Goal: Task Accomplishment & Management: Manage account settings

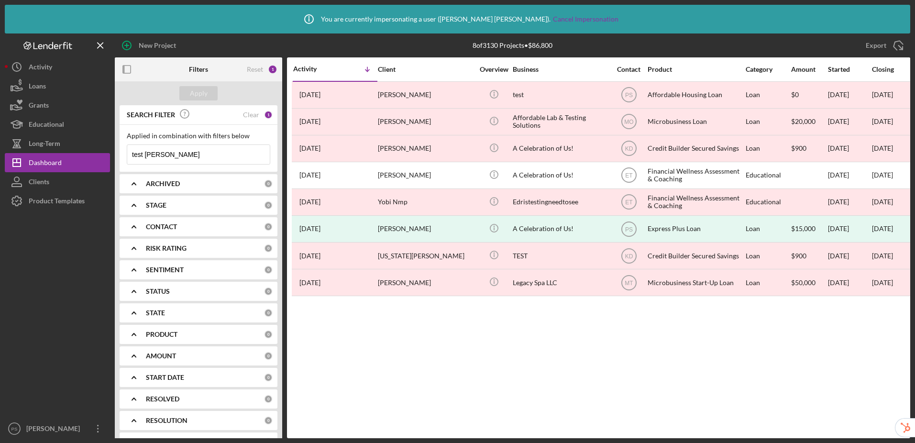
drag, startPoint x: 185, startPoint y: 155, endPoint x: 118, endPoint y: 152, distance: 67.1
click at [118, 152] on div "SEARCH FILTER Clear 1 Applied in combination with filters below test [PERSON_NA…" at bounding box center [198, 288] width 167 height 366
paste input "[EMAIL_ADDRESS][DOMAIN_NAME]"
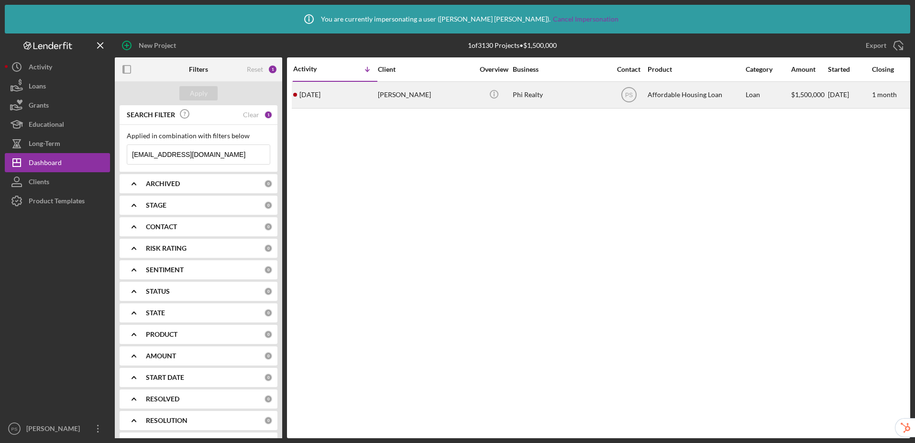
type input "[EMAIL_ADDRESS][DOMAIN_NAME]"
click at [451, 97] on div "[PERSON_NAME]" at bounding box center [426, 94] width 96 height 25
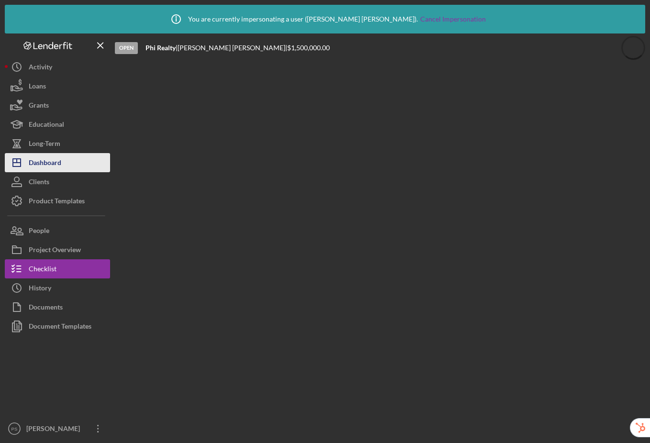
click at [39, 166] on div "Dashboard" at bounding box center [45, 164] width 33 height 22
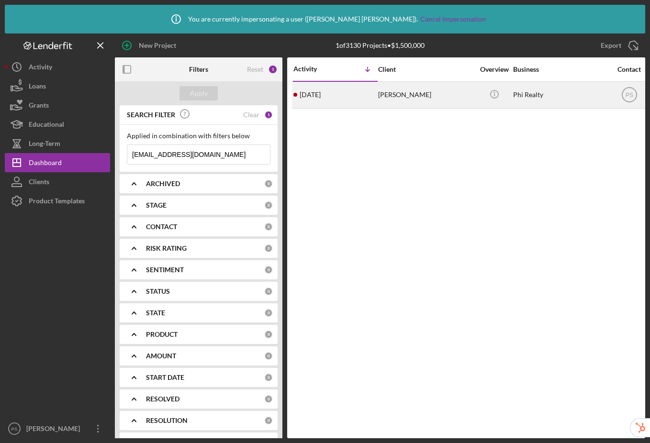
click at [375, 95] on div "4 days ago Steven Cohen" at bounding box center [335, 94] width 84 height 25
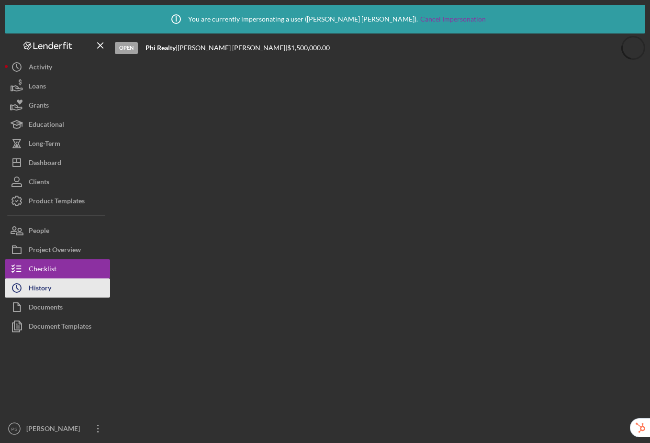
click at [25, 289] on icon "Icon/History" at bounding box center [17, 288] width 24 height 24
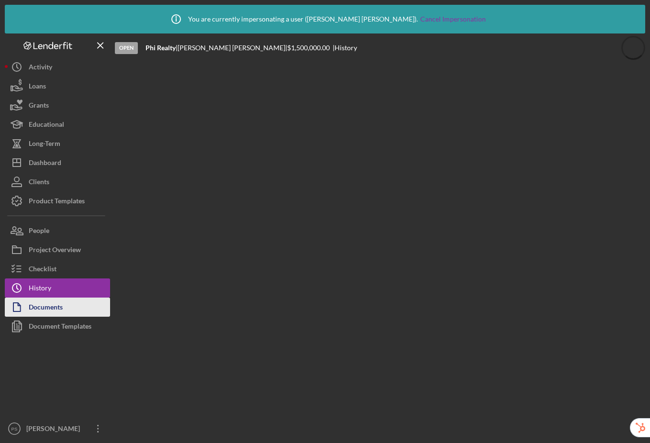
click at [29, 310] on div "Documents" at bounding box center [46, 309] width 34 height 22
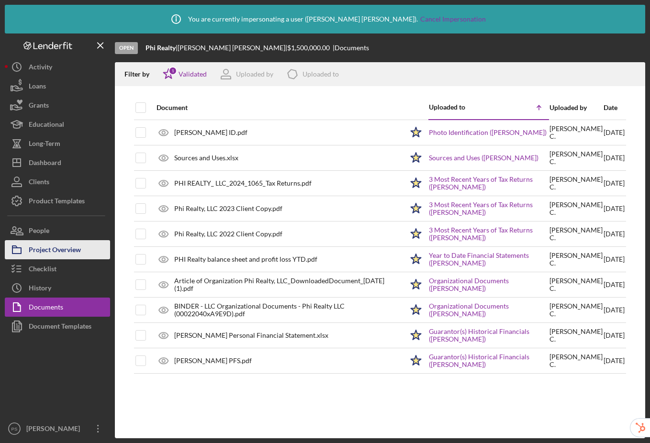
click at [55, 250] on div "Project Overview" at bounding box center [55, 251] width 52 height 22
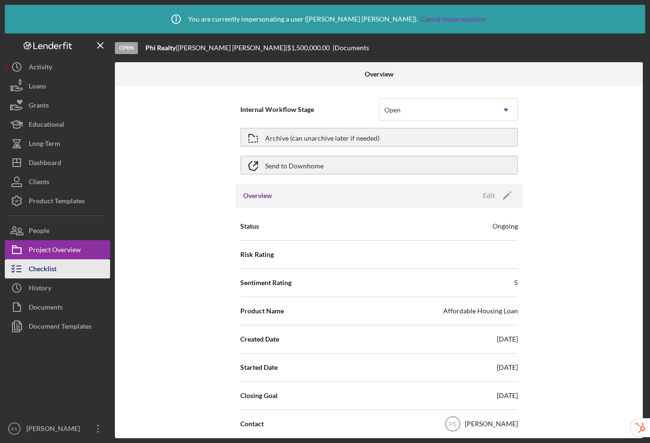
click at [48, 272] on div "Checklist" at bounding box center [43, 270] width 28 height 22
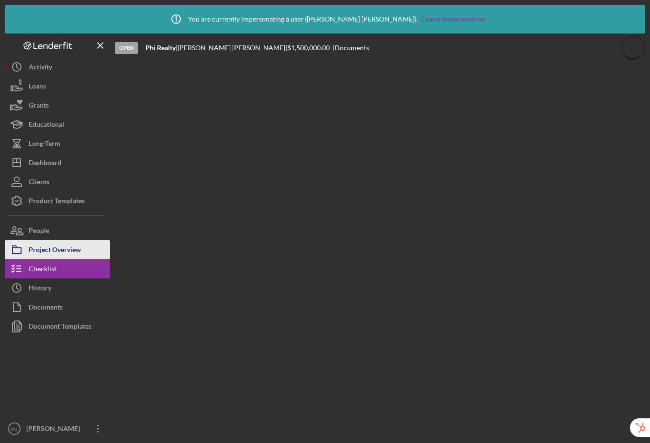
click at [60, 246] on div "Project Overview" at bounding box center [55, 251] width 52 height 22
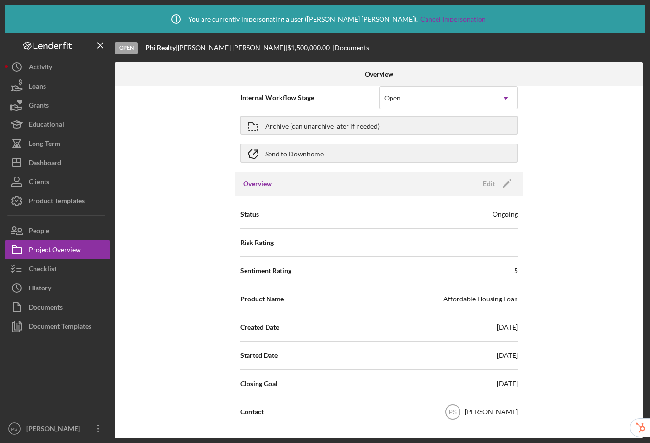
scroll to position [14, 0]
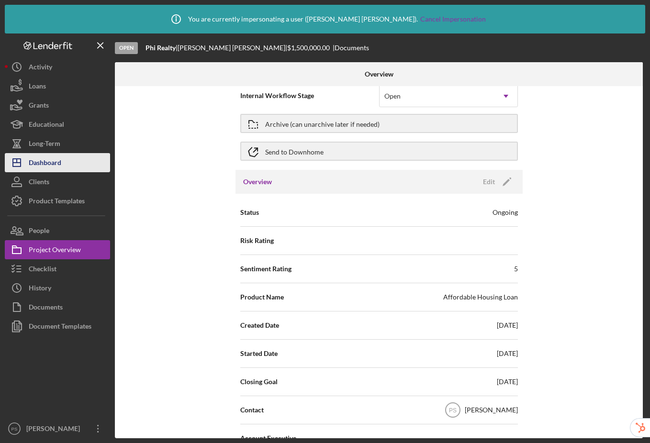
click at [63, 165] on button "Icon/Dashboard Dashboard" at bounding box center [57, 162] width 105 height 19
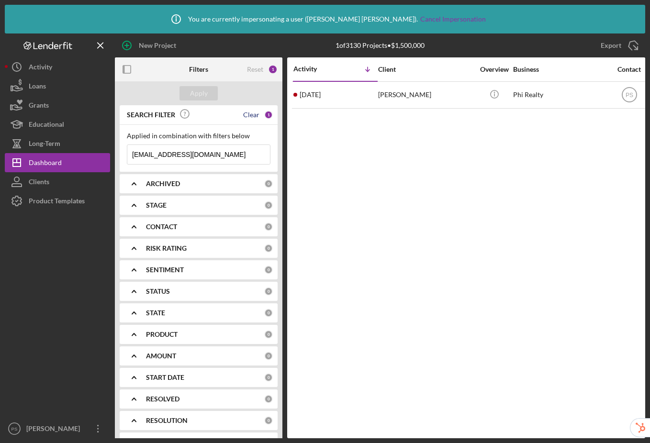
click at [251, 112] on div "Clear" at bounding box center [251, 115] width 16 height 8
click at [199, 92] on div "Apply" at bounding box center [199, 93] width 18 height 14
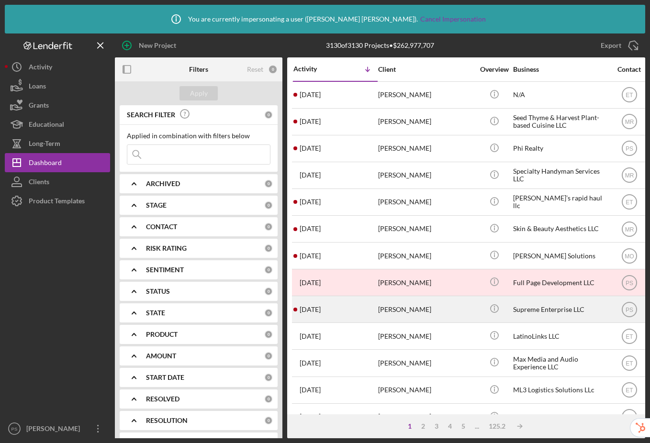
click at [404, 311] on div "[PERSON_NAME]" at bounding box center [426, 309] width 96 height 25
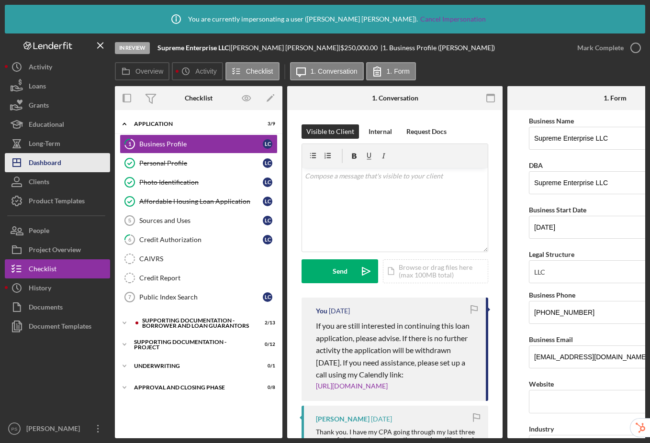
click at [54, 162] on div "Dashboard" at bounding box center [45, 164] width 33 height 22
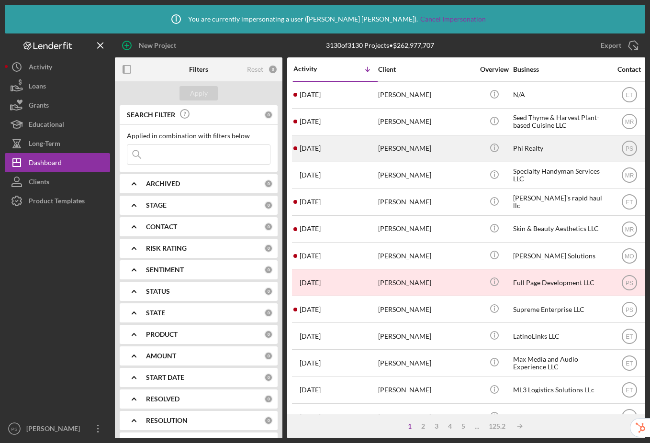
click at [445, 149] on div "[PERSON_NAME]" at bounding box center [426, 148] width 96 height 25
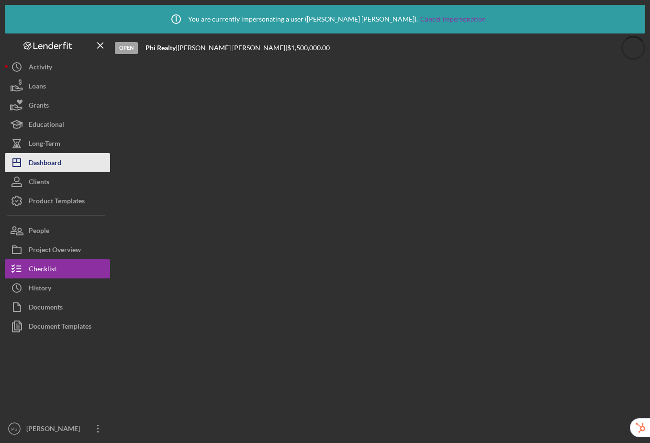
click at [45, 159] on div "Dashboard" at bounding box center [45, 164] width 33 height 22
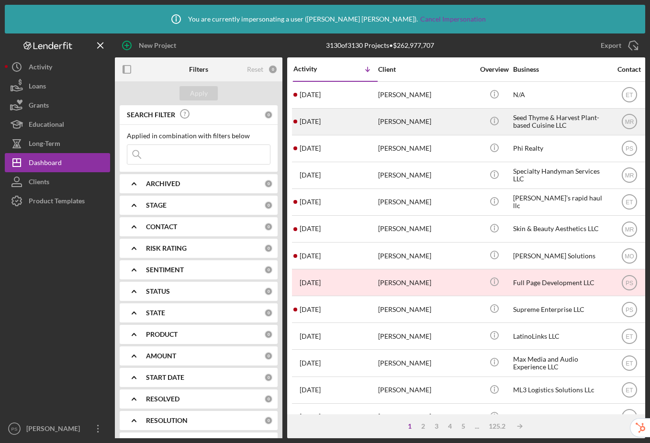
click at [435, 129] on div "[PERSON_NAME]" at bounding box center [426, 121] width 96 height 25
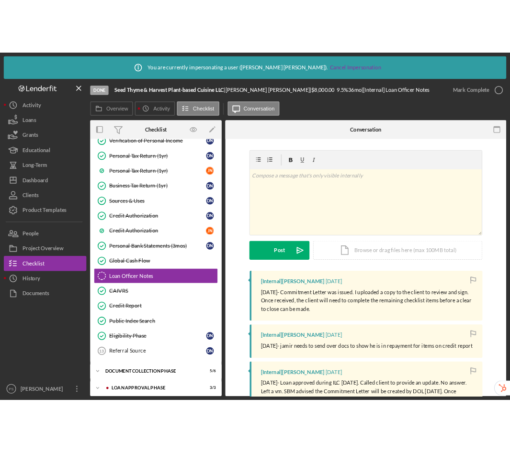
scroll to position [216, 0]
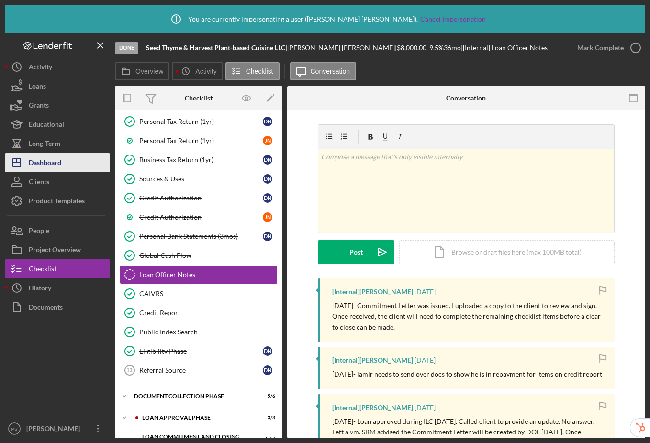
click at [55, 164] on div "Dashboard" at bounding box center [45, 164] width 33 height 22
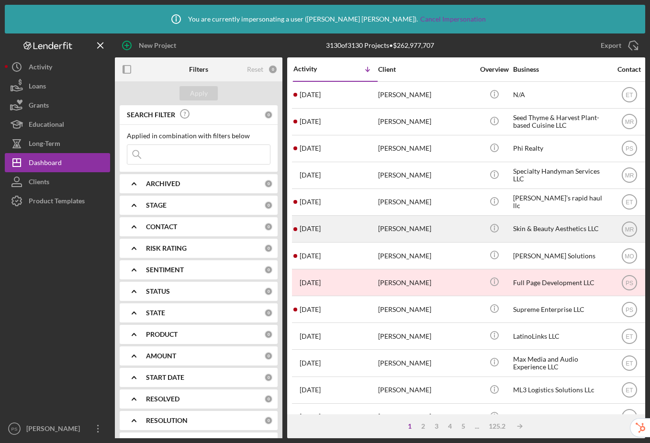
click at [411, 228] on div "[PERSON_NAME]" at bounding box center [426, 228] width 96 height 25
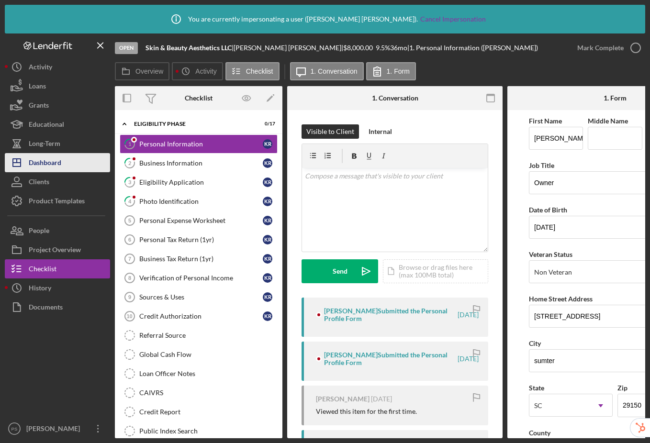
click at [63, 164] on button "Icon/Dashboard Dashboard" at bounding box center [57, 162] width 105 height 19
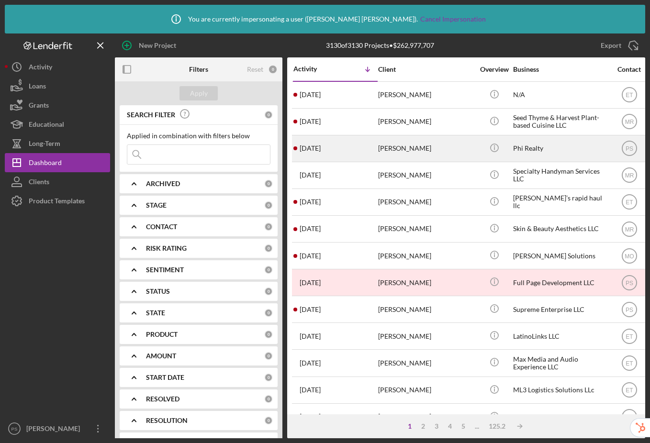
click at [465, 154] on div "[PERSON_NAME]" at bounding box center [426, 148] width 96 height 25
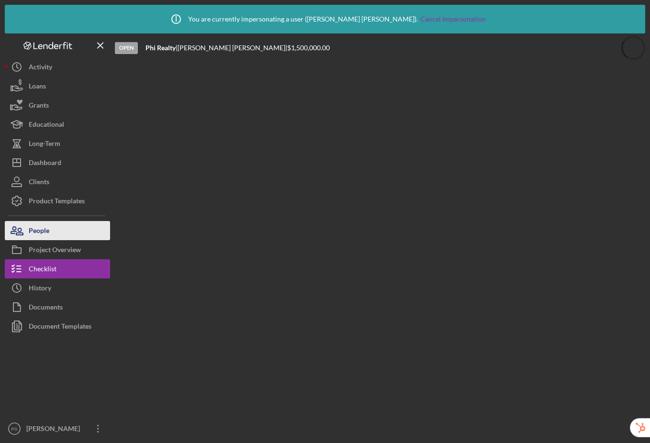
click at [54, 227] on button "People" at bounding box center [57, 230] width 105 height 19
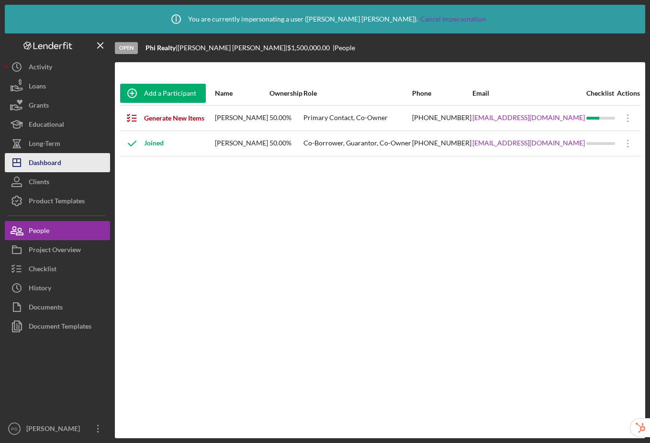
click at [67, 160] on button "Icon/Dashboard Dashboard" at bounding box center [57, 162] width 105 height 19
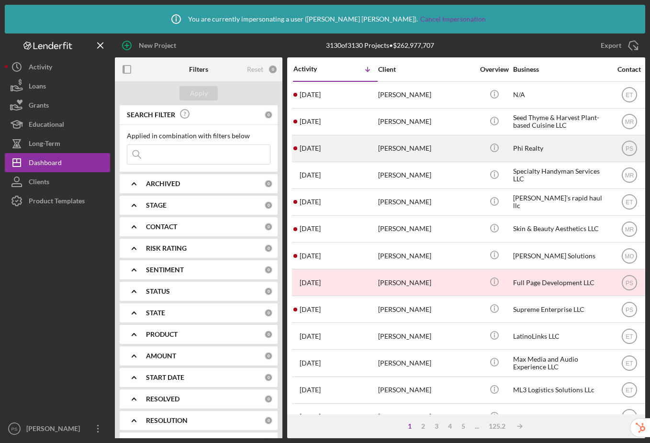
click at [384, 150] on div "[PERSON_NAME]" at bounding box center [426, 148] width 96 height 25
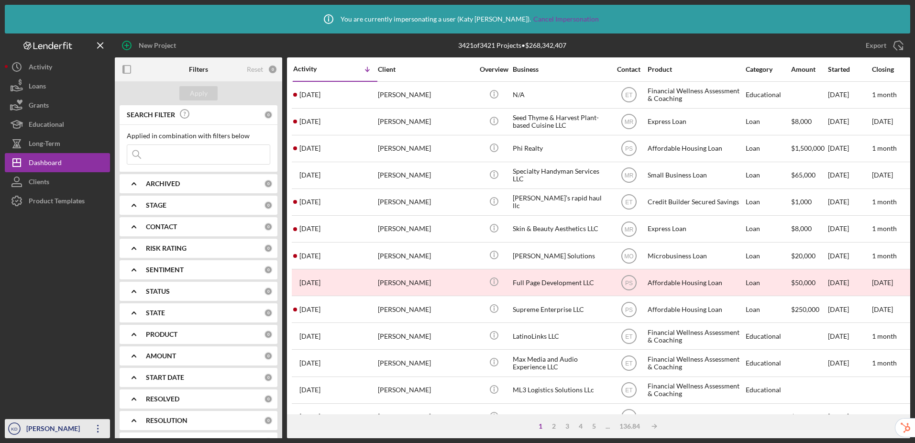
click at [46, 426] on div "[PERSON_NAME]" at bounding box center [55, 430] width 62 height 22
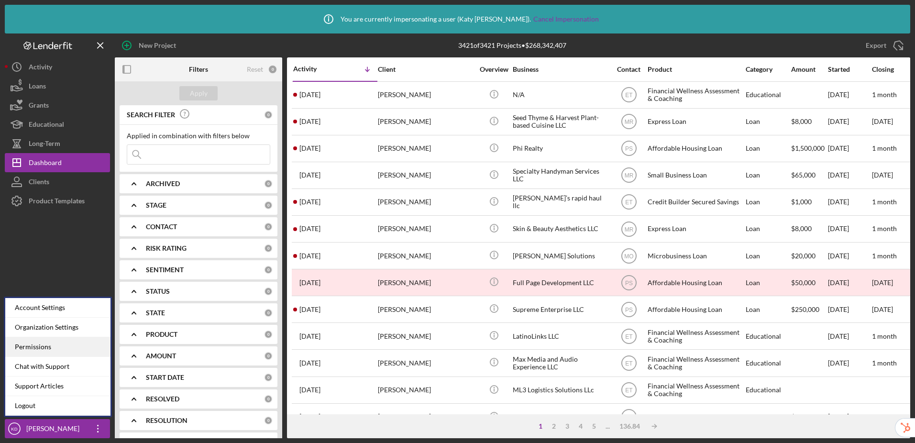
click at [52, 351] on div "Permissions" at bounding box center [57, 347] width 105 height 20
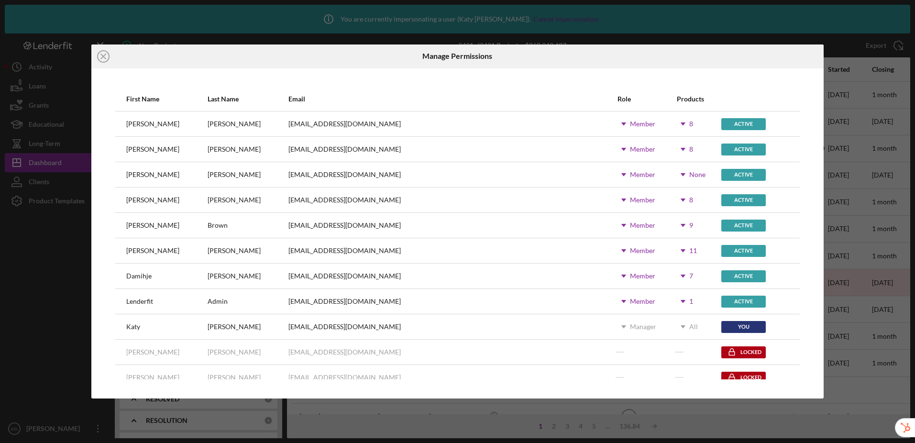
click at [671, 251] on icon "Icon/Dropdown Arrow" at bounding box center [683, 251] width 24 height 24
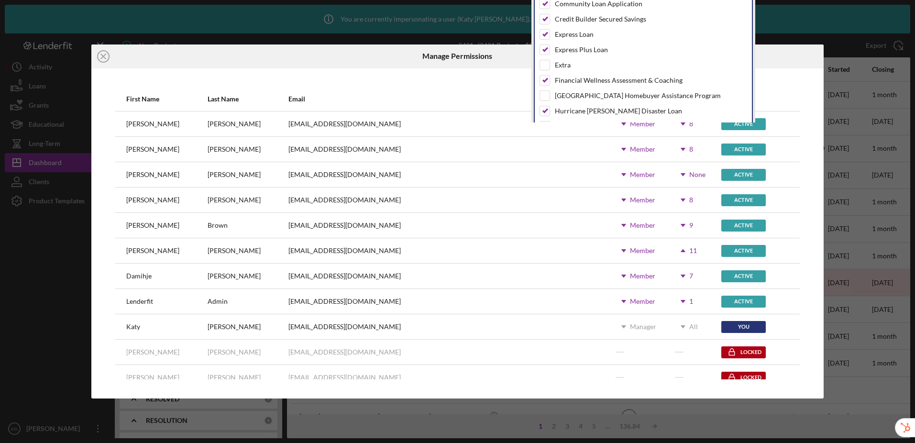
click at [311, 49] on div "Icon/Close" at bounding box center [213, 56] width 244 height 24
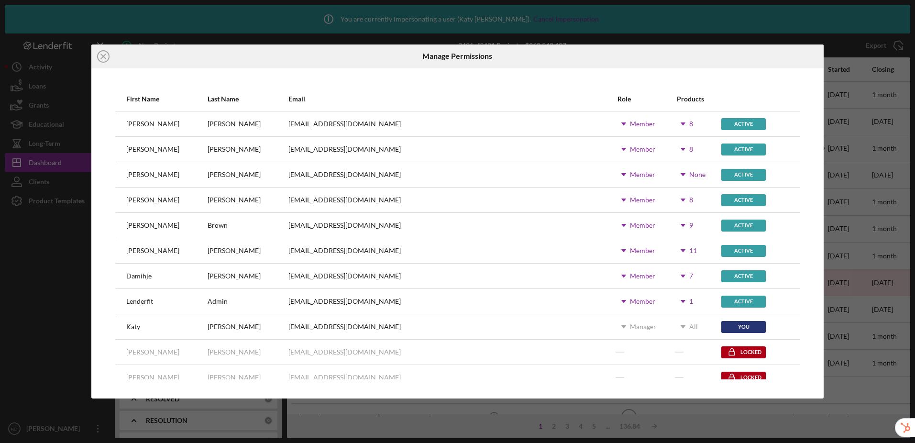
click at [671, 226] on icon "Icon/Dropdown Arrow" at bounding box center [683, 225] width 24 height 24
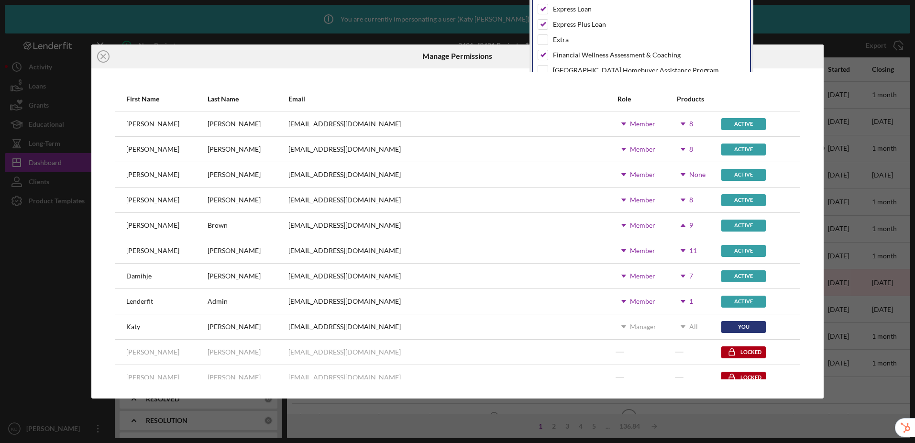
click at [400, 85] on div "First Name Last Name Email Role Products Lindsay Neal lneal@cwcarolina.org Icon…" at bounding box center [457, 233] width 732 height 331
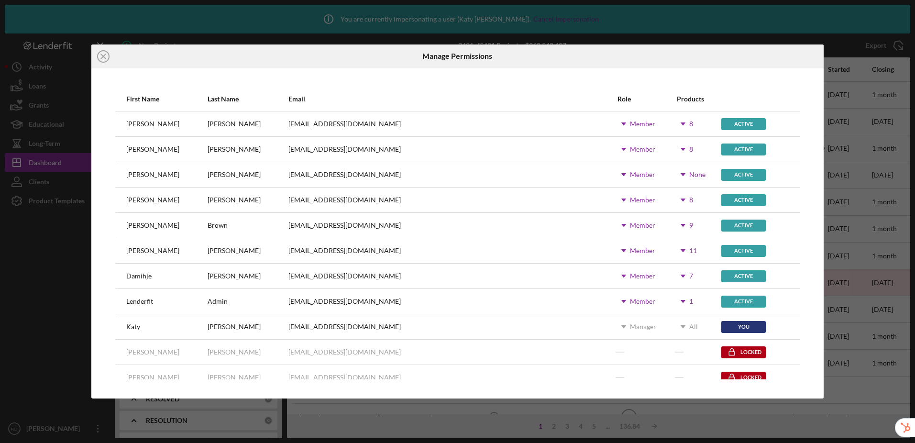
click at [671, 121] on icon "Icon/Dropdown Arrow" at bounding box center [683, 124] width 24 height 24
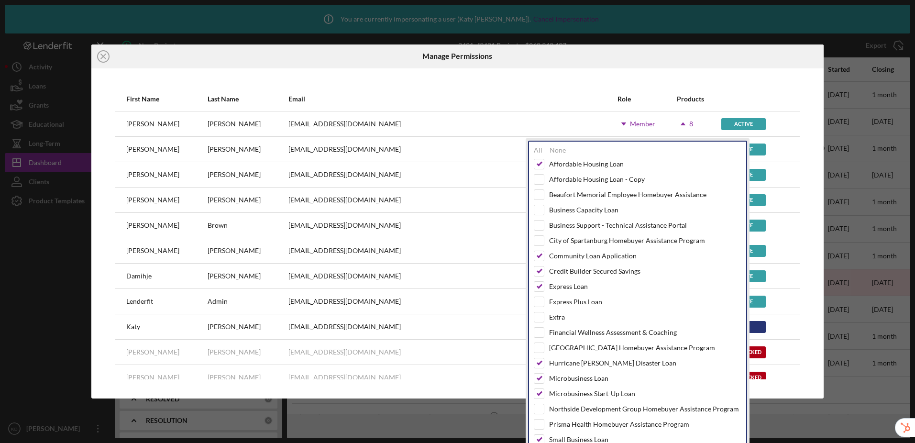
click at [570, 79] on div "First Name Last Name Email Role Products Lindsay Neal lneal@cwcarolina.org Icon…" at bounding box center [457, 233] width 732 height 331
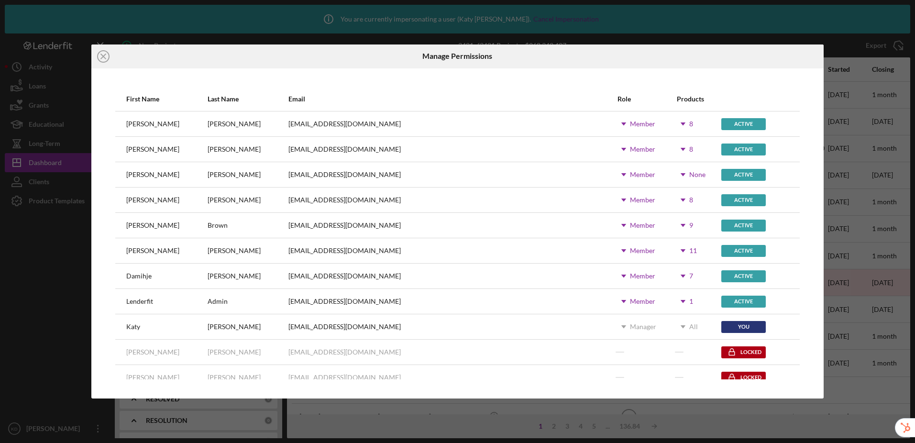
click at [671, 251] on icon "Icon/Dropdown Arrow" at bounding box center [683, 251] width 24 height 24
click at [378, 81] on div "First Name Last Name Email Role Products Lindsay Neal lneal@cwcarolina.org Icon…" at bounding box center [457, 233] width 732 height 331
click at [671, 300] on icon "Icon/Dropdown Arrow" at bounding box center [683, 301] width 24 height 24
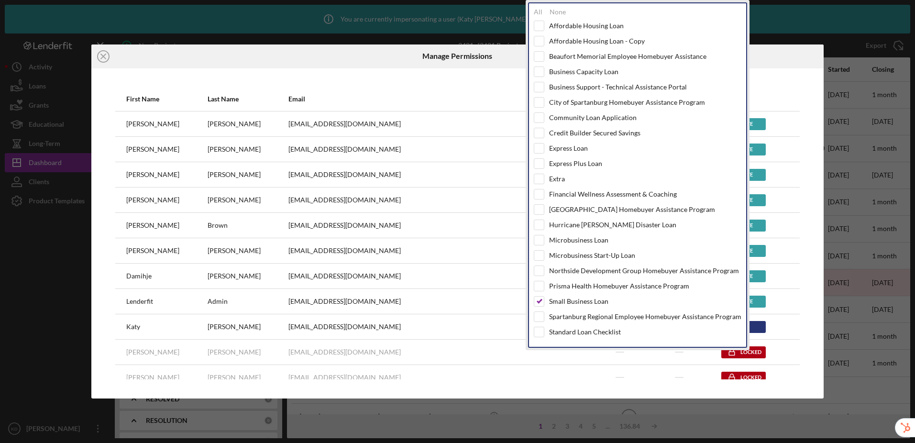
click at [422, 73] on div "First Name Last Name Email Role Products Lindsay Neal lneal@cwcarolina.org Icon…" at bounding box center [457, 233] width 732 height 331
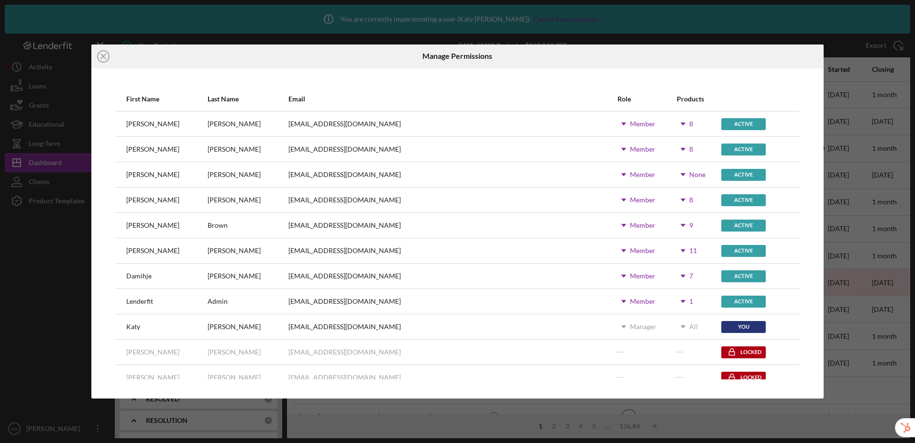
click at [681, 276] on use at bounding box center [683, 276] width 5 height 3
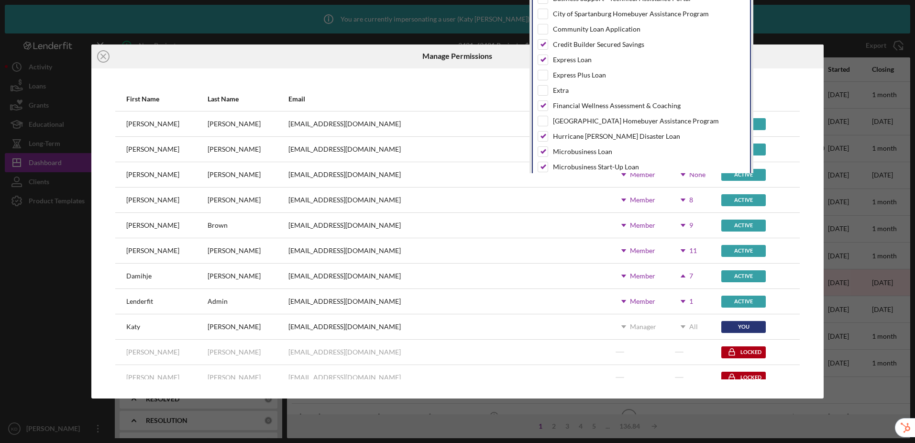
click at [420, 119] on div "lneal@cwcarolina.org" at bounding box center [453, 124] width 328 height 24
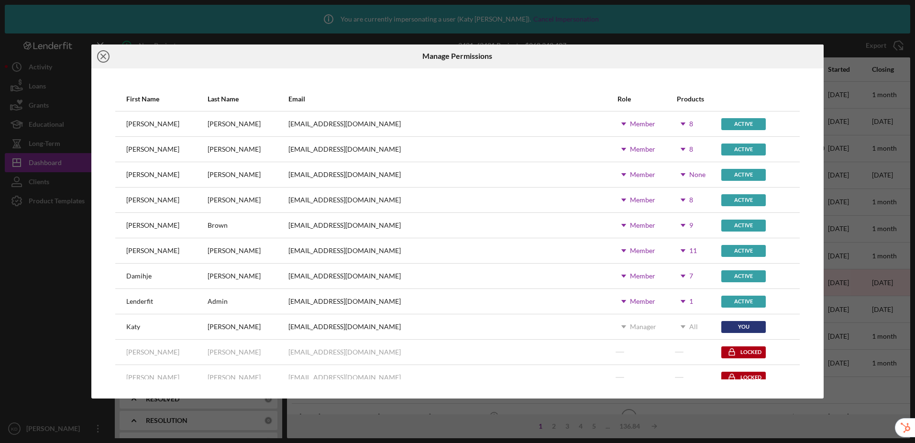
click at [107, 56] on icon "Icon/Close" at bounding box center [103, 56] width 24 height 24
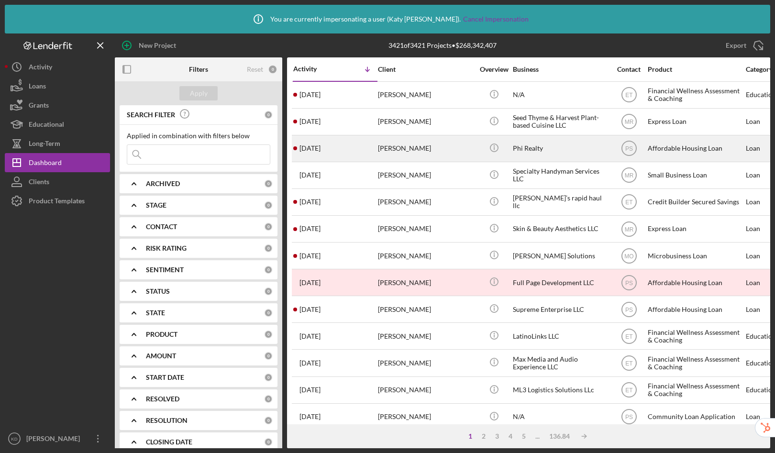
click at [420, 144] on div "[PERSON_NAME]" at bounding box center [426, 148] width 96 height 25
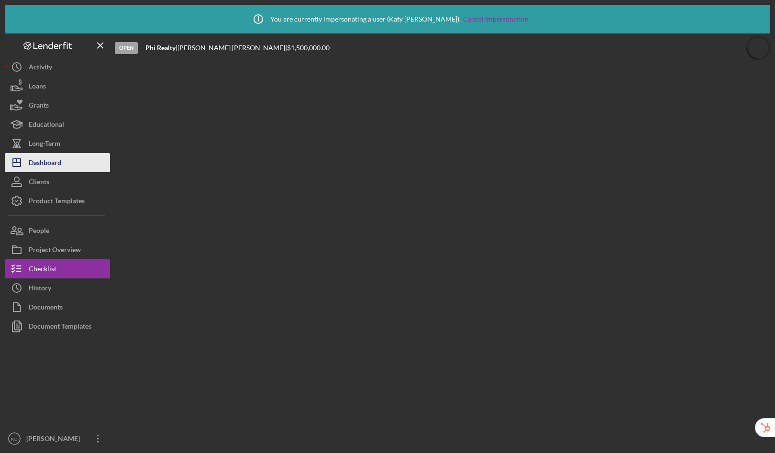
click at [62, 166] on button "Icon/Dashboard Dashboard" at bounding box center [57, 162] width 105 height 19
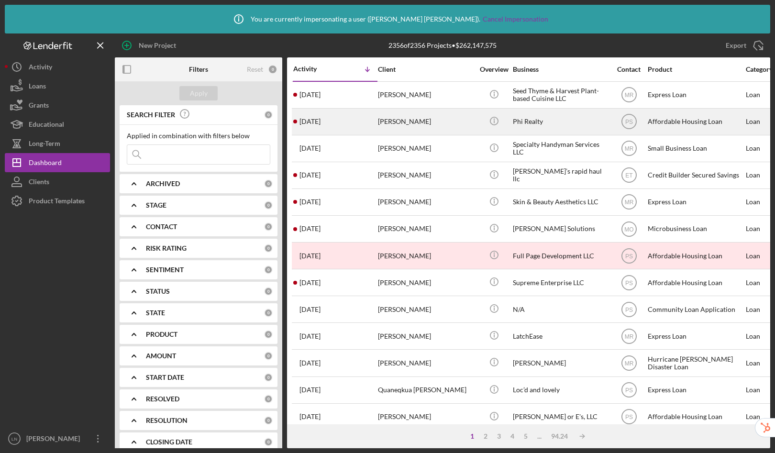
click at [421, 122] on div "[PERSON_NAME]" at bounding box center [426, 121] width 96 height 25
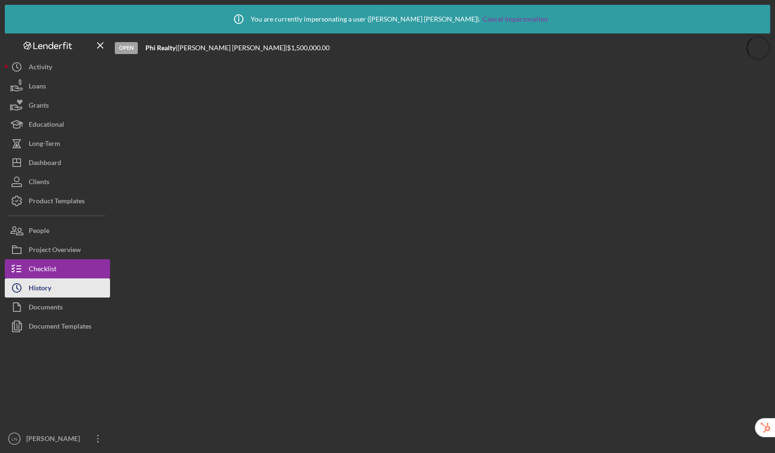
click at [54, 287] on button "Icon/History History" at bounding box center [57, 287] width 105 height 19
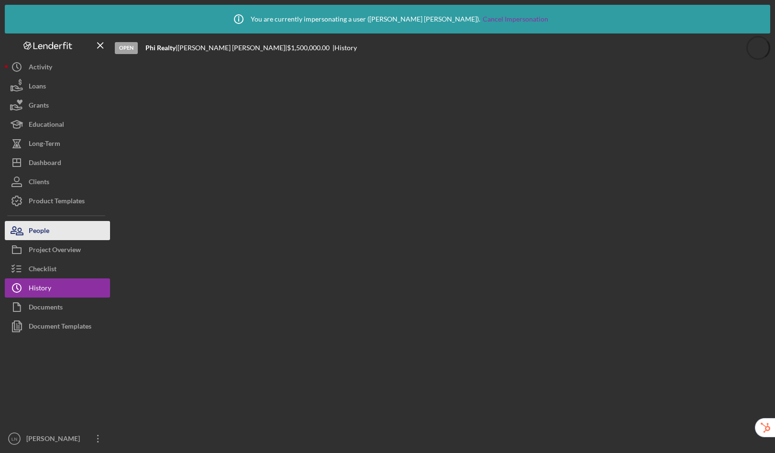
click at [51, 231] on button "People" at bounding box center [57, 230] width 105 height 19
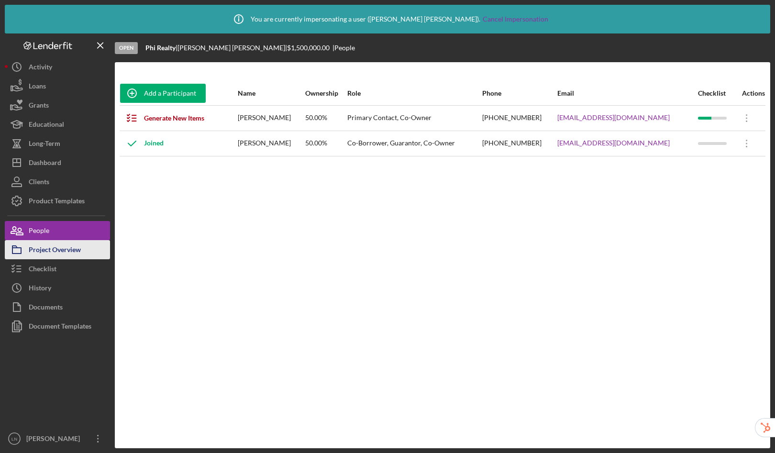
click at [55, 256] on div "Project Overview" at bounding box center [55, 251] width 52 height 22
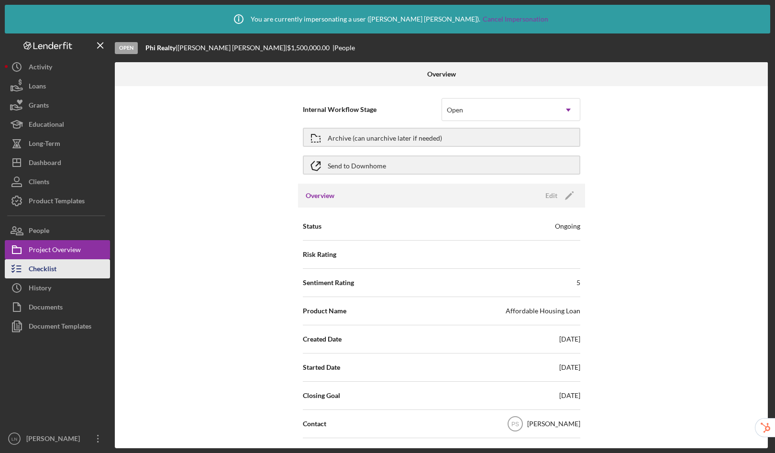
click at [47, 272] on div "Checklist" at bounding box center [43, 270] width 28 height 22
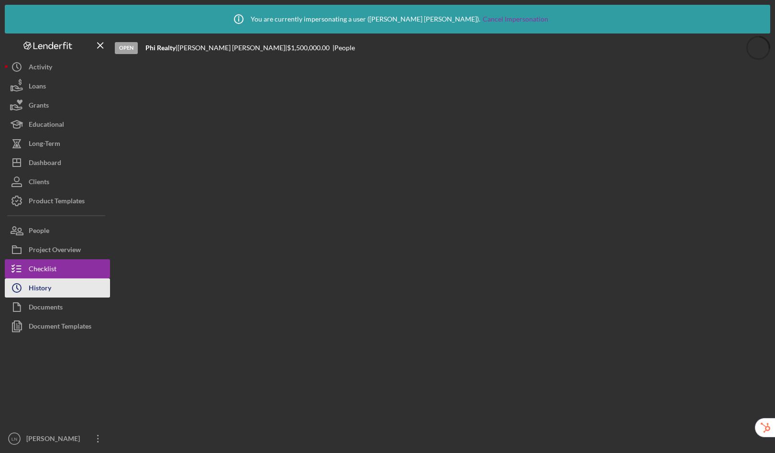
click at [46, 282] on div "History" at bounding box center [40, 289] width 22 height 22
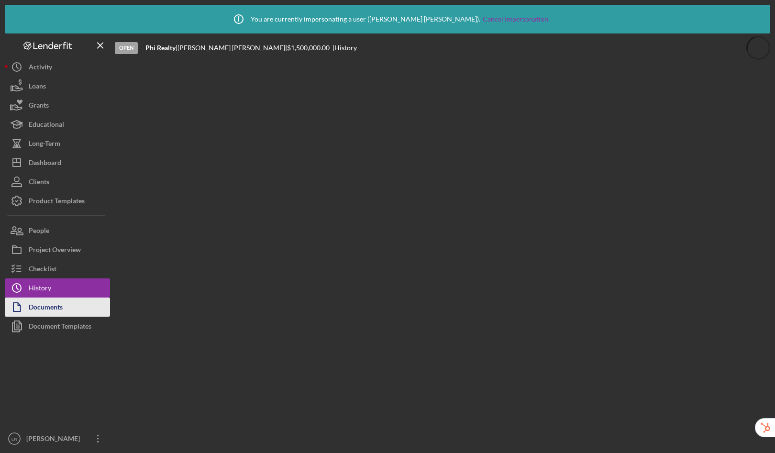
click at [54, 310] on div "Documents" at bounding box center [46, 309] width 34 height 22
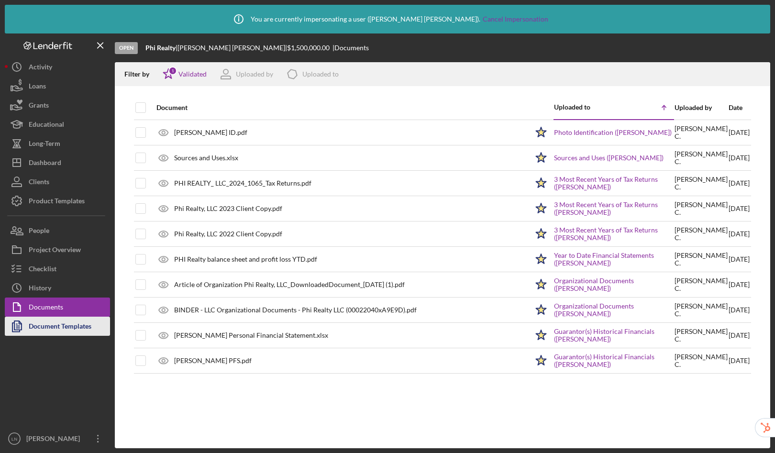
click at [57, 329] on div "Document Templates" at bounding box center [60, 328] width 63 height 22
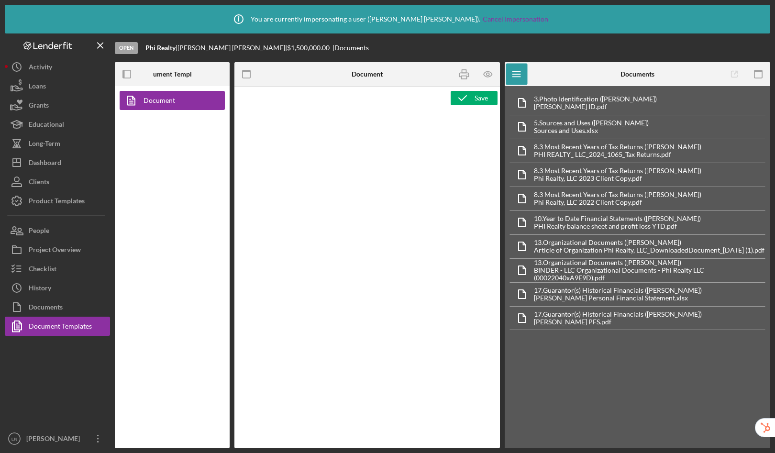
type textarea "<h1>Loan Application</h1> <p>&nbsp;</p> <p><strong style="font-size: 18px;">Sum…"
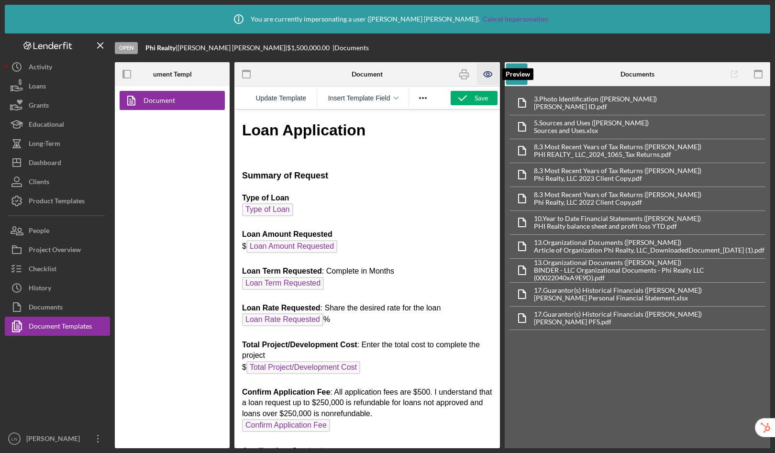
click at [487, 73] on icon "button" at bounding box center [488, 74] width 3 height 3
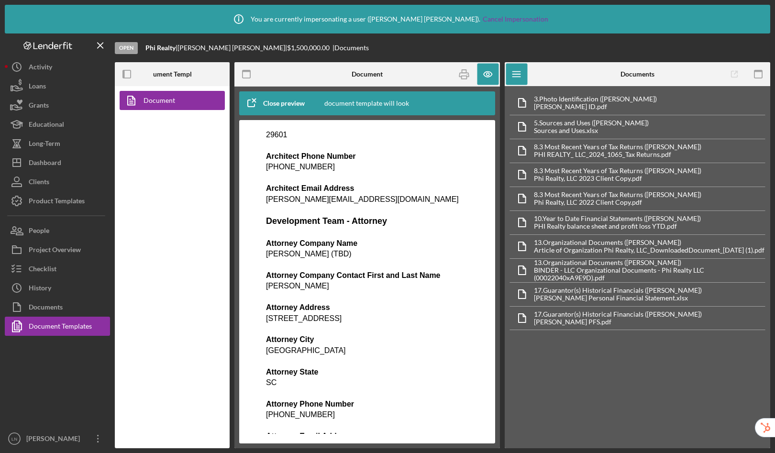
scroll to position [2508, 0]
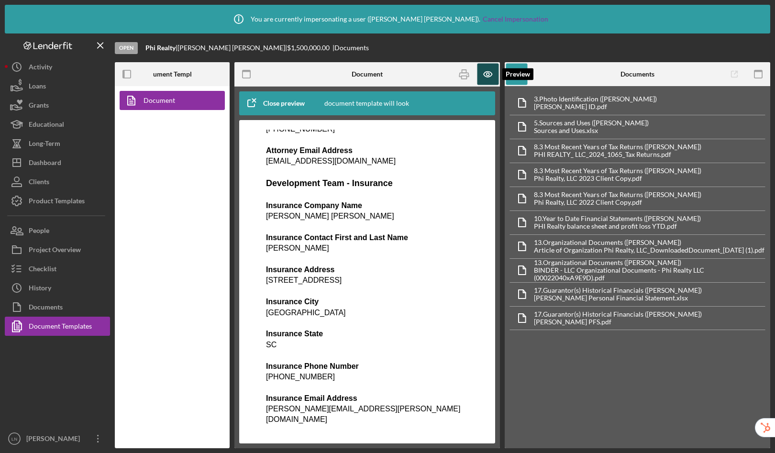
click at [485, 78] on icon "button" at bounding box center [488, 75] width 22 height 22
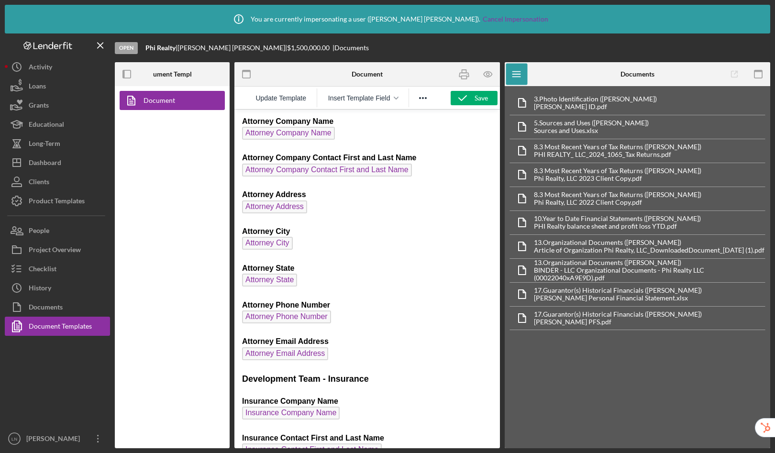
scroll to position [2754, 0]
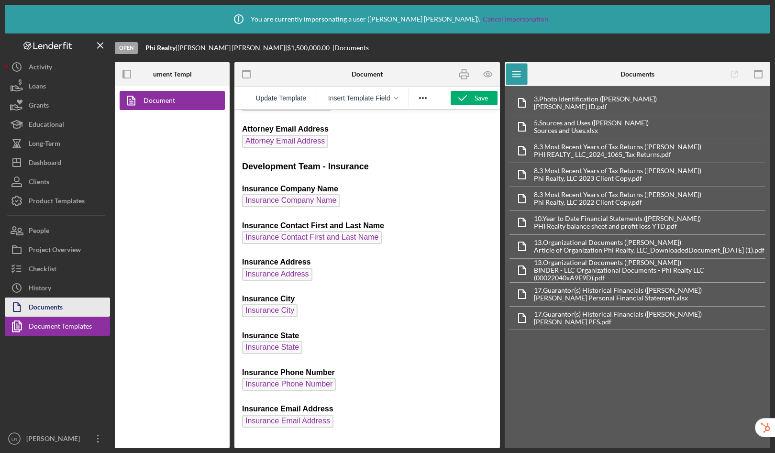
click at [66, 311] on button "Documents" at bounding box center [57, 307] width 105 height 19
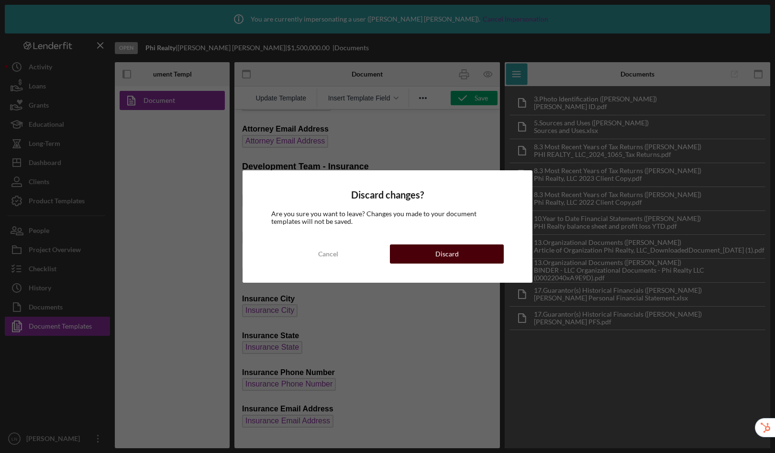
click at [443, 255] on div "Discard" at bounding box center [446, 253] width 23 height 19
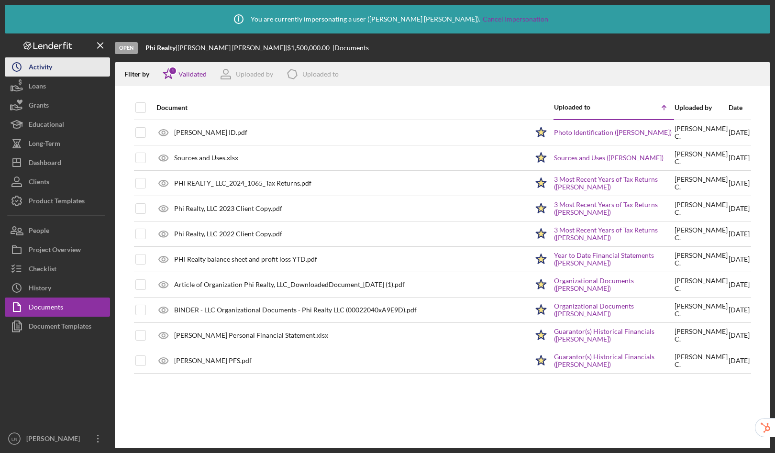
click at [42, 65] on div "Activity" at bounding box center [40, 68] width 23 height 22
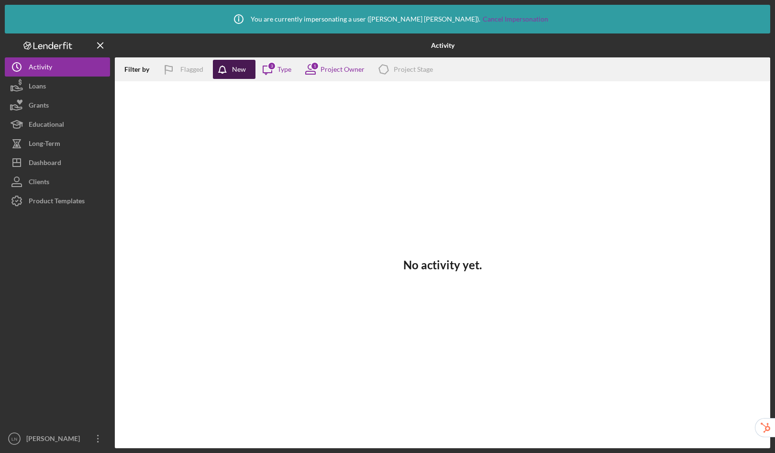
click at [233, 69] on div "New" at bounding box center [239, 69] width 14 height 19
